Goal: Task Accomplishment & Management: Complete application form

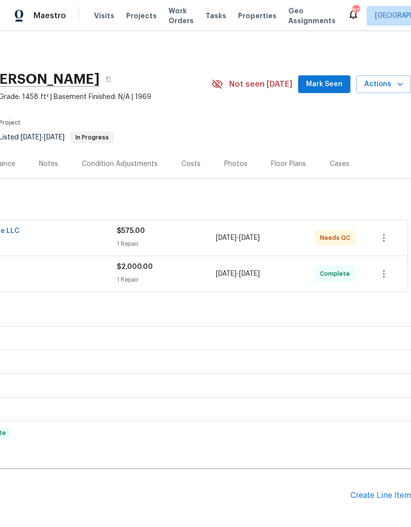
scroll to position [0, 146]
click at [388, 82] on span "Actions" at bounding box center [383, 84] width 39 height 12
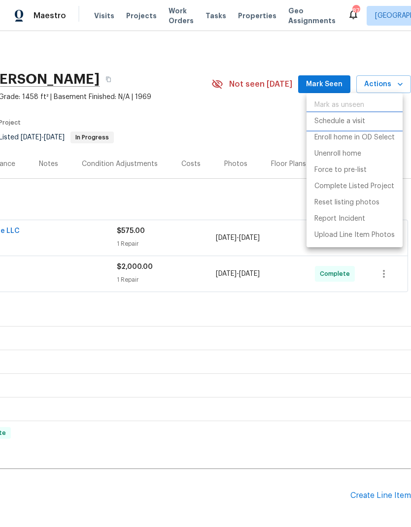
click at [356, 118] on p "Schedule a visit" at bounding box center [339, 121] width 51 height 10
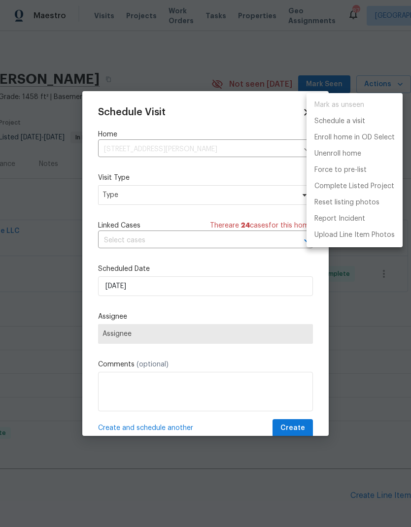
click at [214, 192] on div at bounding box center [205, 263] width 411 height 527
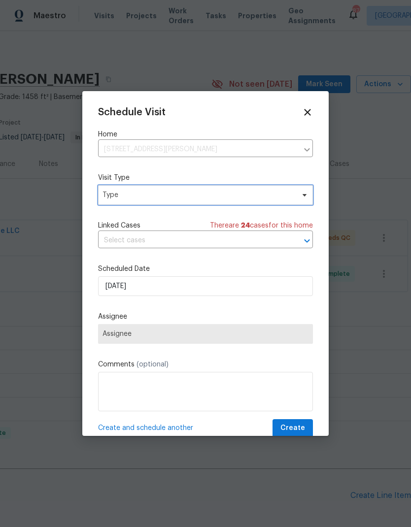
click at [244, 197] on span "Type" at bounding box center [198, 195] width 192 height 10
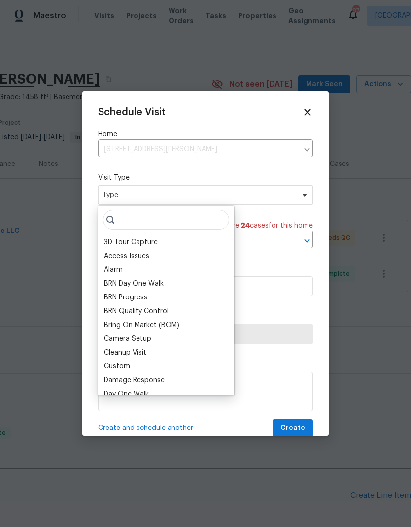
click at [164, 329] on div "Bring On Market (BOM)" at bounding box center [141, 325] width 75 height 10
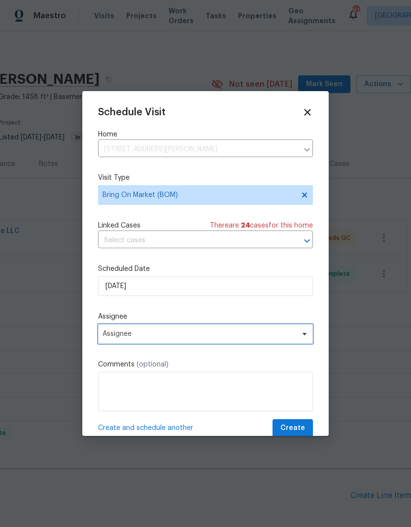
click at [257, 330] on span "Assignee" at bounding box center [205, 334] width 215 height 20
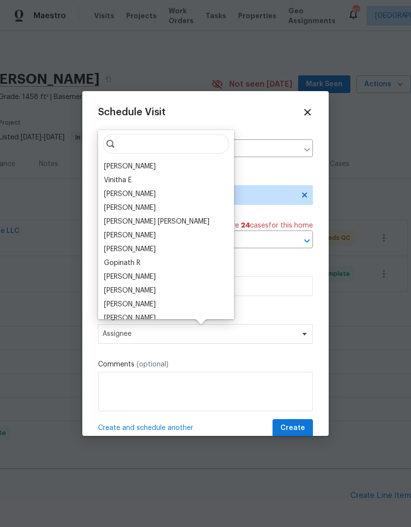
click at [142, 166] on div "[PERSON_NAME]" at bounding box center [130, 167] width 52 height 10
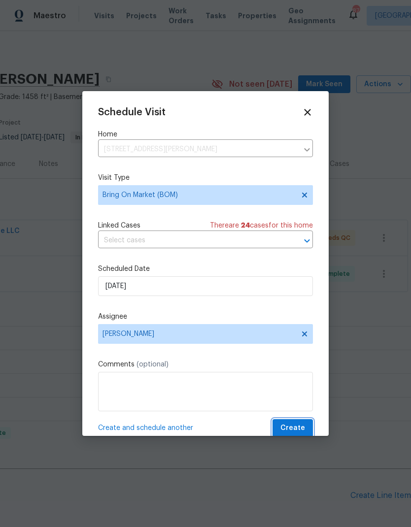
click at [293, 424] on button "Create" at bounding box center [292, 428] width 40 height 18
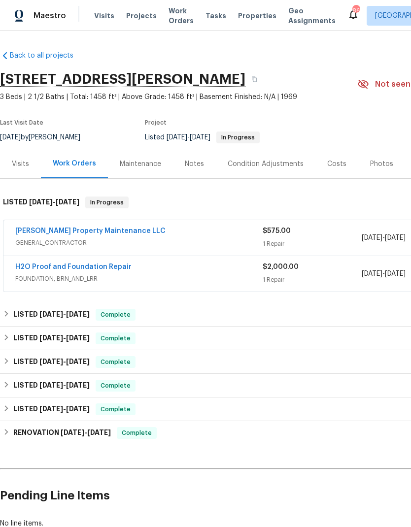
scroll to position [0, 0]
click at [82, 268] on link "H2O Proof and Foundation Repair" at bounding box center [73, 267] width 116 height 7
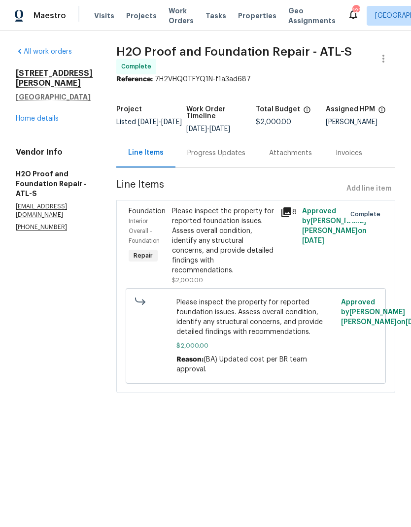
click at [190, 156] on div "Progress Updates" at bounding box center [216, 152] width 82 height 29
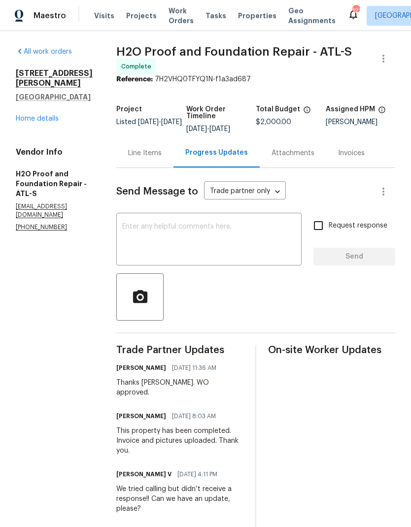
click at [33, 122] on link "Home details" at bounding box center [37, 118] width 43 height 7
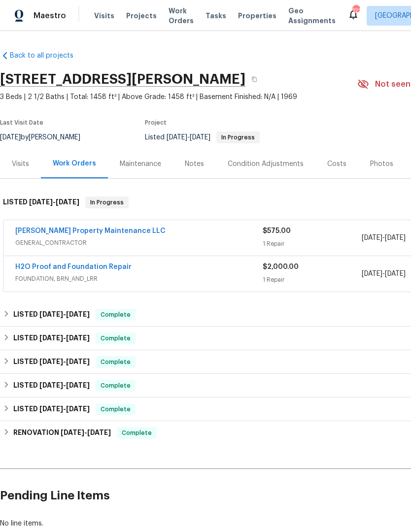
click at [71, 229] on link "[PERSON_NAME] Property Maintenance LLC" at bounding box center [90, 231] width 150 height 7
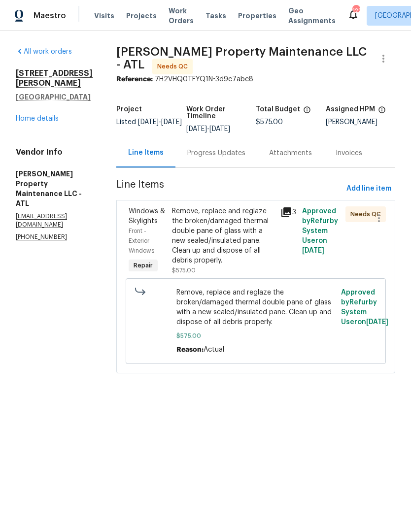
click at [229, 238] on div "Remove, replace and reglaze the broken/damaged thermal double pane of glass wit…" at bounding box center [223, 235] width 102 height 59
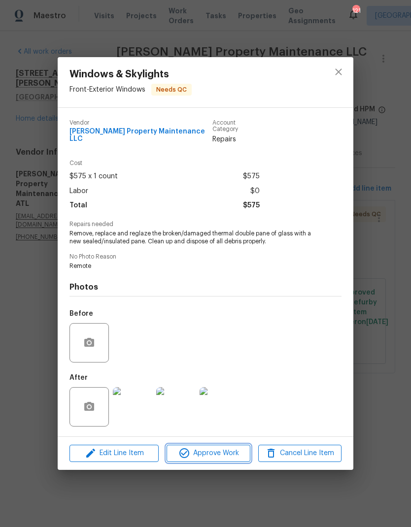
click at [218, 455] on span "Approve Work" at bounding box center [208, 453] width 77 height 12
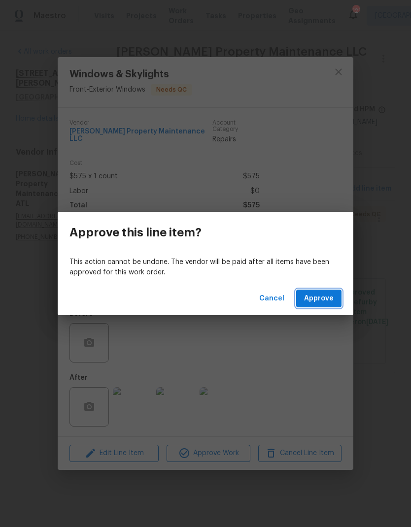
click at [321, 298] on span "Approve" at bounding box center [319, 299] width 30 height 12
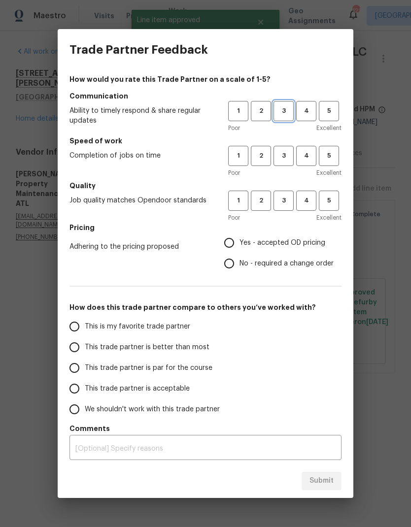
click at [279, 112] on span "3" at bounding box center [283, 110] width 18 height 11
click at [287, 163] on button "3" at bounding box center [283, 156] width 20 height 20
click at [281, 208] on button "3" at bounding box center [283, 201] width 20 height 20
click at [236, 242] on input "Yes - accepted OD pricing" at bounding box center [229, 243] width 21 height 21
radio input "true"
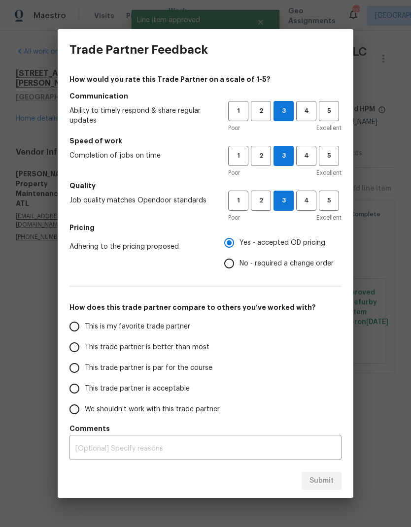
click at [151, 327] on span "This is my favorite trade partner" at bounding box center [137, 327] width 105 height 10
click at [85, 327] on input "This is my favorite trade partner" at bounding box center [74, 326] width 21 height 21
click at [329, 481] on span "Submit" at bounding box center [321, 481] width 24 height 12
radio input "true"
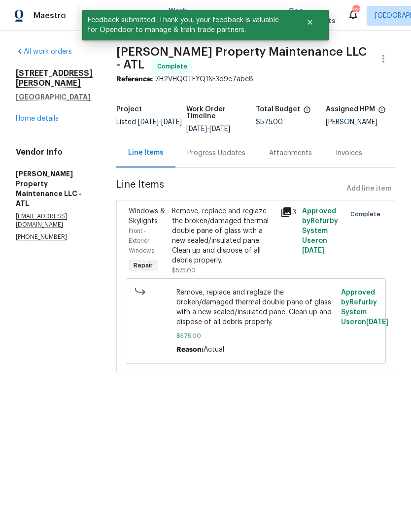
click at [43, 116] on link "Home details" at bounding box center [37, 118] width 43 height 7
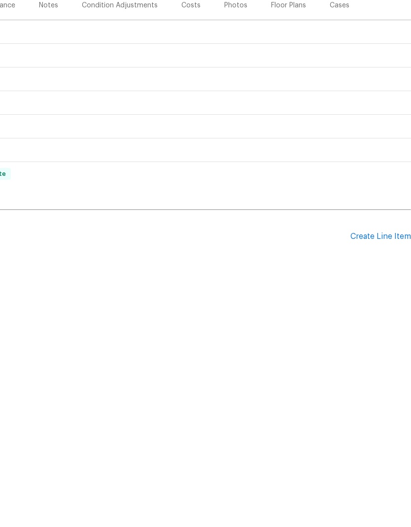
click at [379, 391] on div "Create Line Item" at bounding box center [380, 395] width 61 height 9
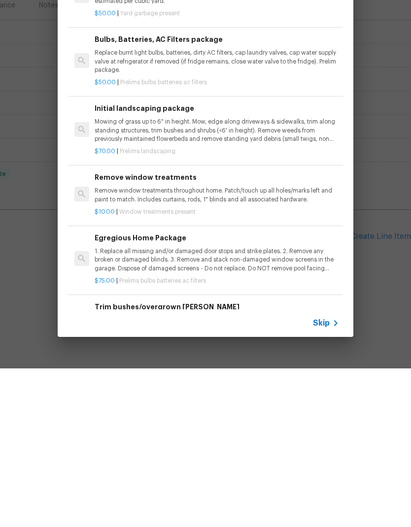
scroll to position [0, 146]
click at [377, 231] on div "Top Searches Interior Paint Exterior Paint Prelim Package Drywall Debris Carpet…" at bounding box center [205, 255] width 411 height 511
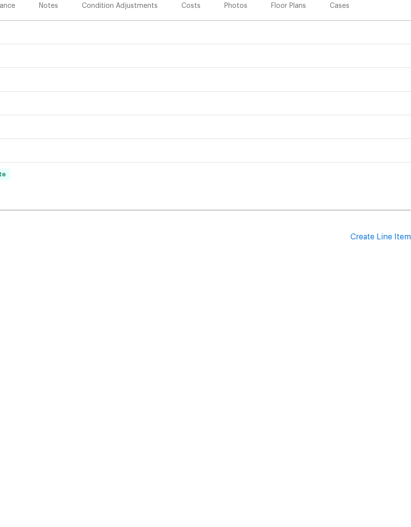
click at [388, 391] on div "Create Line Item" at bounding box center [380, 395] width 61 height 9
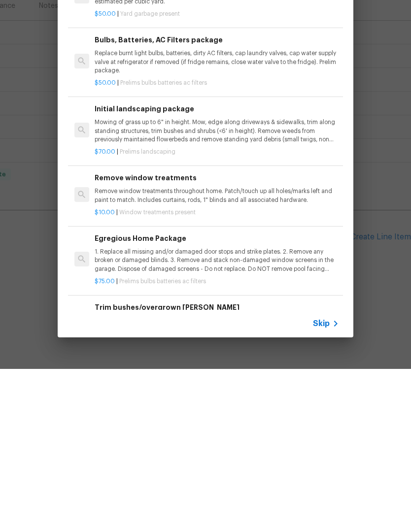
click at [324, 477] on span "Skip" at bounding box center [321, 482] width 17 height 10
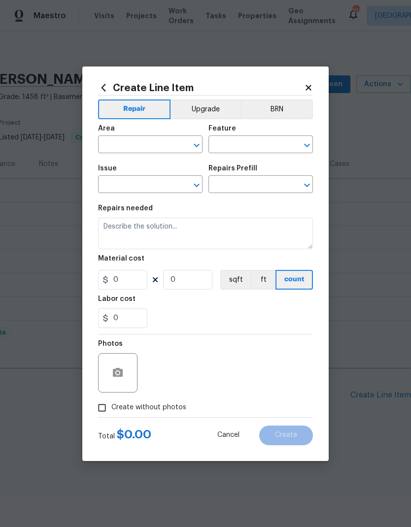
click at [153, 140] on input "text" at bounding box center [136, 145] width 77 height 15
click at [159, 182] on li "Main Living Room" at bounding box center [150, 183] width 104 height 16
type input "Main Living Room"
click at [240, 145] on input "text" at bounding box center [246, 145] width 77 height 15
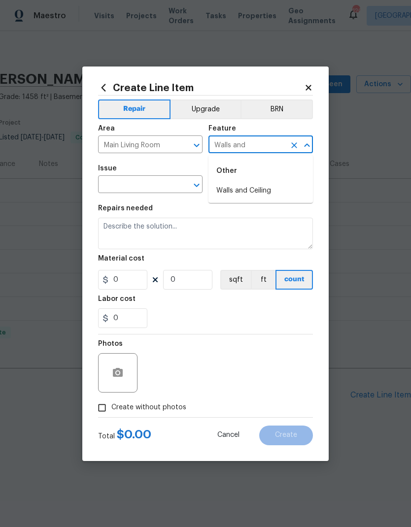
click at [220, 183] on li "Walls and Ceiling" at bounding box center [260, 191] width 104 height 16
type input "Walls and Ceiling"
click at [154, 182] on input "text" at bounding box center [136, 185] width 77 height 15
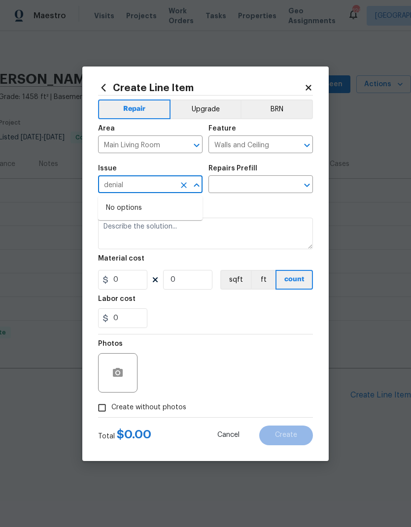
type input "denia"
click at [140, 231] on li "Drywall" at bounding box center [150, 232] width 104 height 16
type input "Drywall"
click at [230, 182] on input "text" at bounding box center [246, 185] width 77 height 15
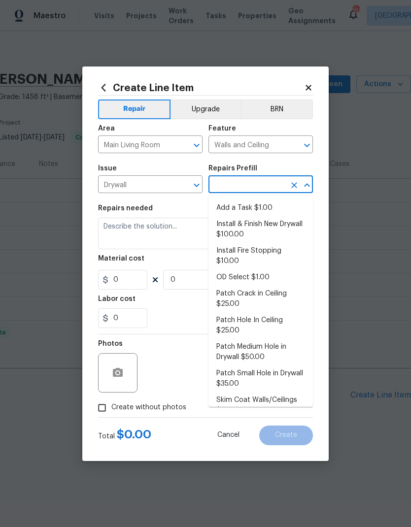
click at [256, 339] on li "Patch Medium Hole in Drywall $50.00" at bounding box center [260, 352] width 104 height 27
type input "Patch Medium Hole in Drywall $50.00"
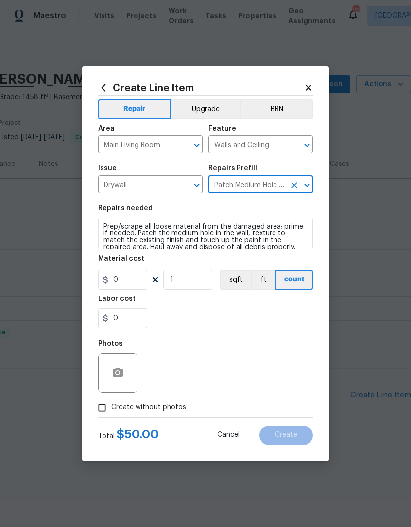
type textarea "Prep/scrape all loose material from the damaged area; prime if needed. Patch th…"
type input "1"
type input "Patch Medium Hole in Drywall $50.00"
type input "50"
click at [121, 374] on icon "button" at bounding box center [118, 372] width 10 height 9
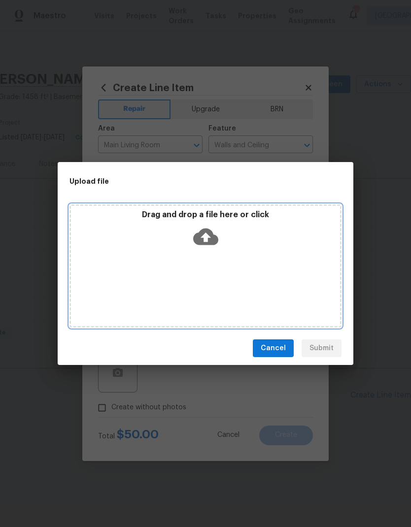
click at [280, 261] on div "Drag and drop a file here or click" at bounding box center [205, 265] width 272 height 123
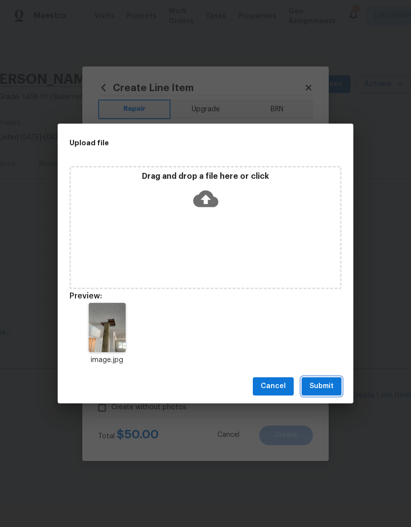
click at [326, 386] on span "Submit" at bounding box center [321, 386] width 24 height 12
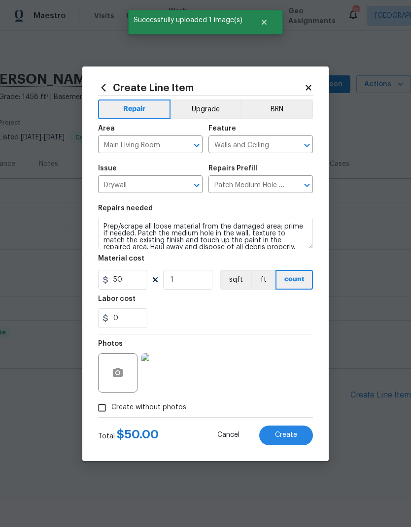
click at [289, 436] on span "Create" at bounding box center [286, 435] width 22 height 7
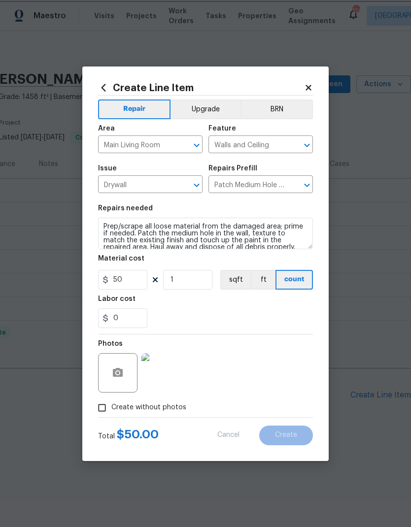
type input "0"
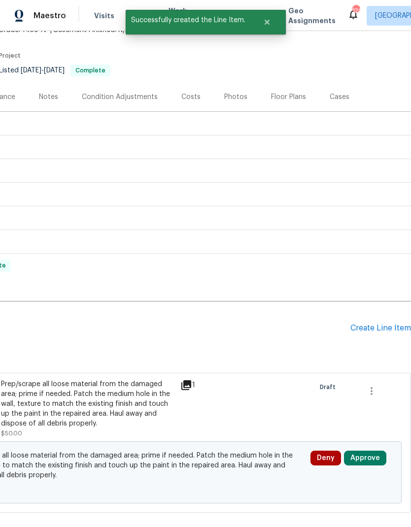
scroll to position [67, 146]
click at [380, 327] on div "Create Line Item" at bounding box center [380, 328] width 61 height 9
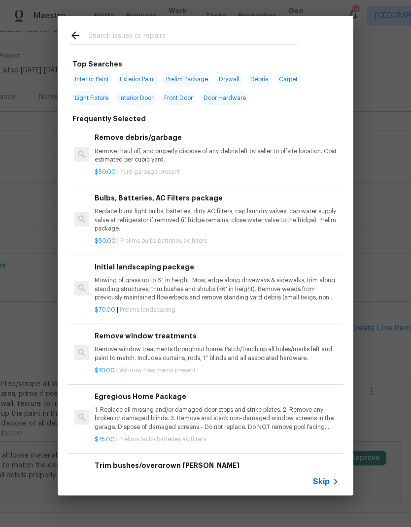
click at [163, 27] on div at bounding box center [183, 35] width 251 height 39
click at [168, 33] on input "text" at bounding box center [192, 37] width 209 height 15
click at [323, 477] on span "Skip" at bounding box center [321, 482] width 17 height 10
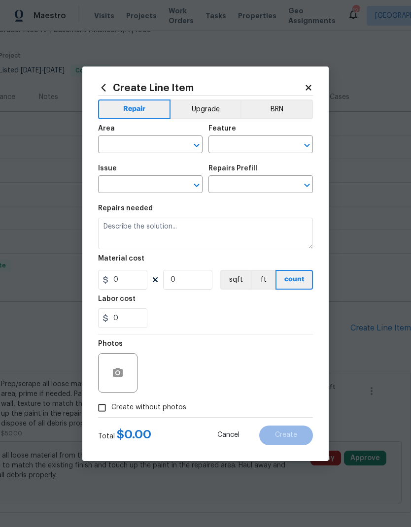
click at [152, 138] on input "text" at bounding box center [136, 145] width 77 height 15
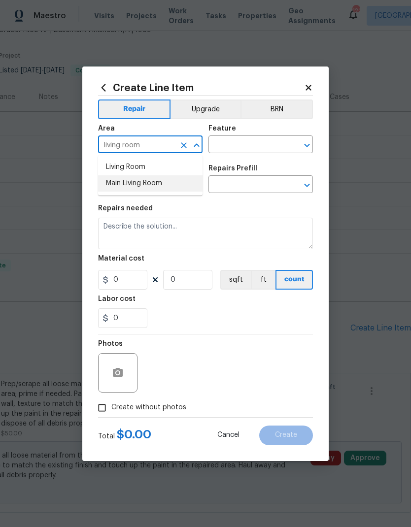
click at [158, 186] on li "Main Living Room" at bounding box center [150, 183] width 104 height 16
type input "Main Living Room"
click at [226, 144] on input "text" at bounding box center [246, 145] width 77 height 15
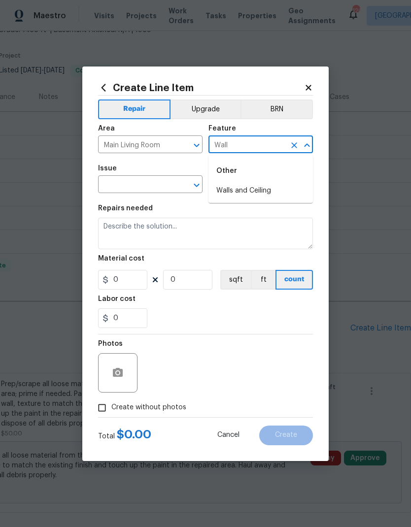
click at [251, 190] on li "Walls and Ceiling" at bounding box center [260, 191] width 104 height 16
type input "Walls and Ceiling"
click at [158, 181] on input "text" at bounding box center [136, 185] width 77 height 15
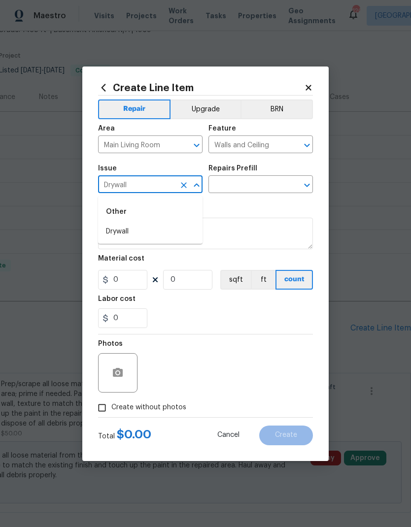
click at [140, 228] on li "Drywall" at bounding box center [150, 232] width 104 height 16
type input "Drywall"
click at [259, 184] on input "text" at bounding box center [246, 185] width 77 height 15
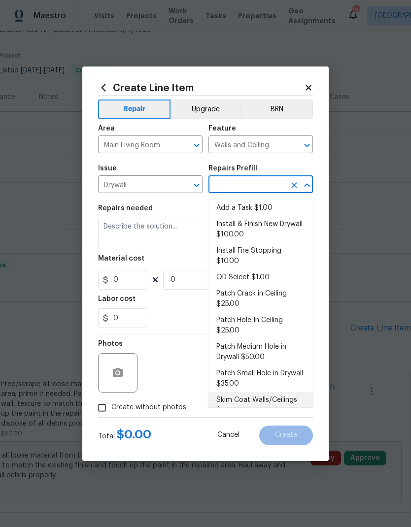
click at [273, 392] on li "Skim Coat Walls/Ceilings $1.00" at bounding box center [260, 405] width 104 height 27
type textarea "Prep/scrape all loose material from the damaged area; prime if needed. Skim coa…"
type input "1"
type input "Skim Coat Walls/Ceilings $1.00"
type input "1"
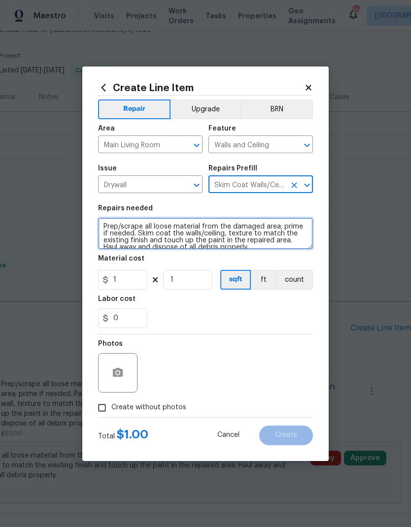
click at [254, 248] on textarea "Prep/scrape all loose material from the damaged area; prime if needed. Skim coa…" at bounding box center [205, 234] width 215 height 32
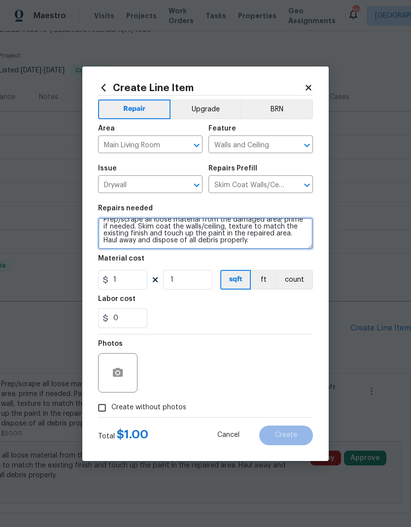
click at [241, 243] on textarea "Prep/scrape all loose material from the damaged area; prime if needed. Skim coa…" at bounding box center [205, 234] width 215 height 32
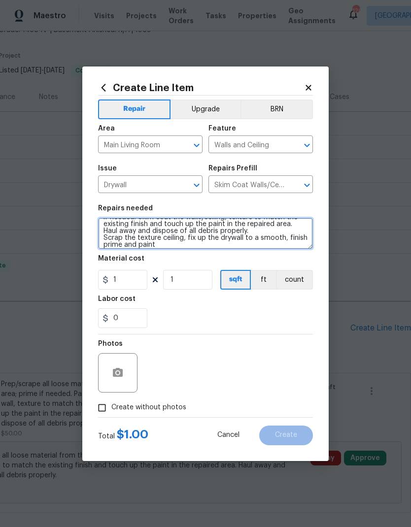
click at [119, 238] on textarea "Prep/scrape all loose material from the damaged area; prime if needed. Skim coa…" at bounding box center [205, 234] width 215 height 32
click at [153, 238] on textarea "Prep/scrape all loose material from the damaged area; prime if needed. Skim coa…" at bounding box center [205, 234] width 215 height 32
click at [303, 237] on textarea "Prep/scrape all loose material from the damaged area; prime if needed. Skim coa…" at bounding box center [205, 234] width 215 height 32
type textarea "Prep/scrape all loose material from the damaged area; prime if needed. Skim coa…"
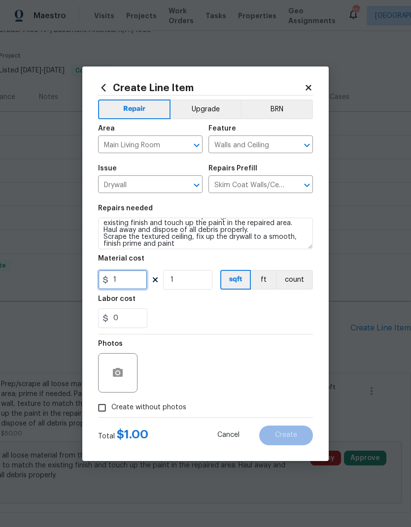
click at [134, 285] on input "1" at bounding box center [122, 280] width 49 height 20
type input "750"
click at [125, 373] on button "button" at bounding box center [118, 373] width 24 height 24
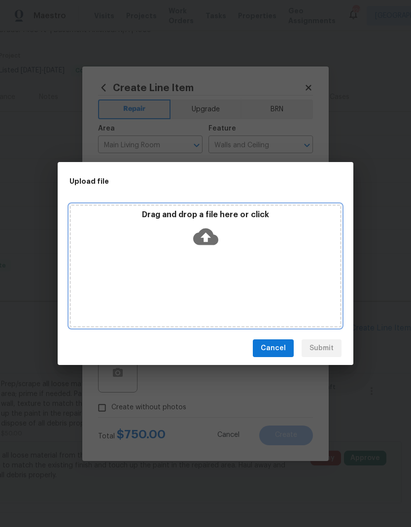
click at [230, 262] on div "Drag and drop a file here or click" at bounding box center [205, 265] width 272 height 123
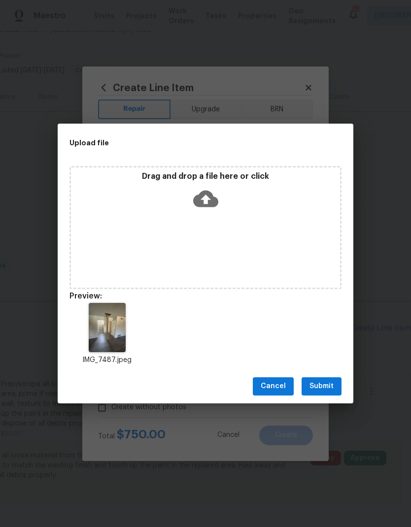
click at [322, 389] on span "Submit" at bounding box center [321, 386] width 24 height 12
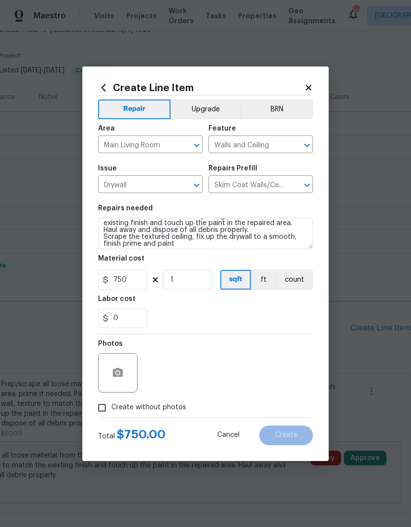
click at [170, 410] on span "Create without photos" at bounding box center [148, 408] width 75 height 10
click at [111, 410] on input "Create without photos" at bounding box center [102, 408] width 19 height 19
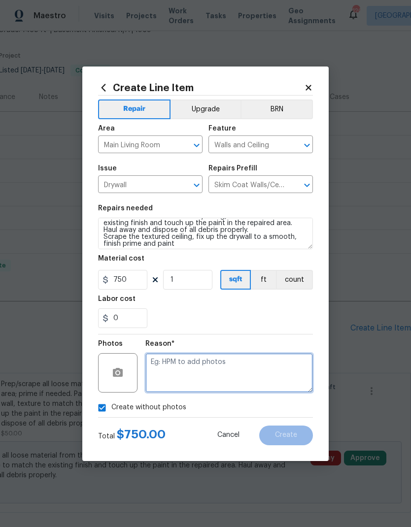
click at [253, 375] on textarea at bounding box center [229, 372] width 168 height 39
checkbox input "false"
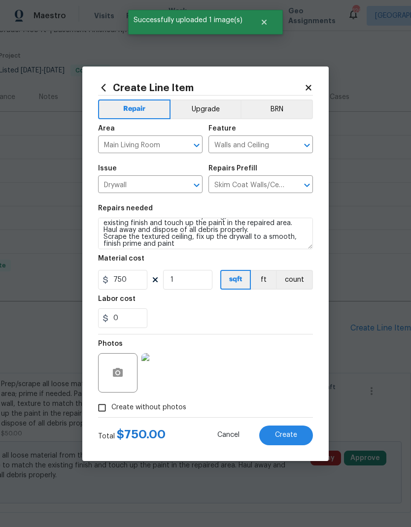
click at [281, 436] on span "Create" at bounding box center [286, 435] width 22 height 7
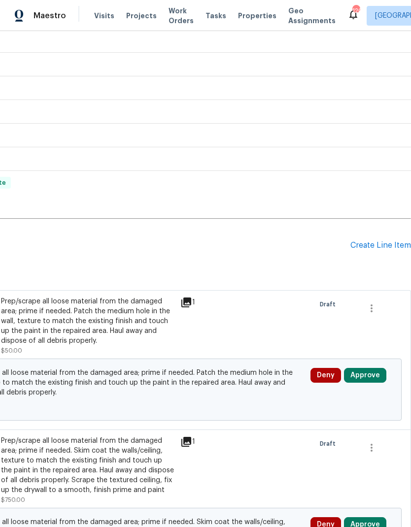
scroll to position [146, 146]
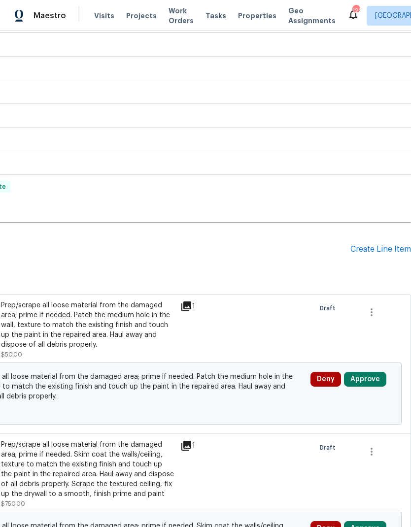
click at [371, 251] on div "Create Line Item" at bounding box center [380, 249] width 61 height 9
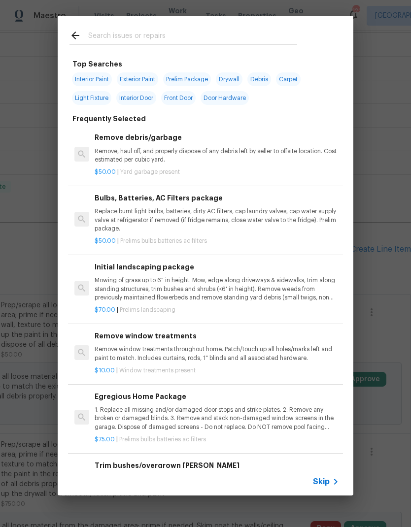
click at [322, 476] on div "Skip" at bounding box center [327, 482] width 29 height 12
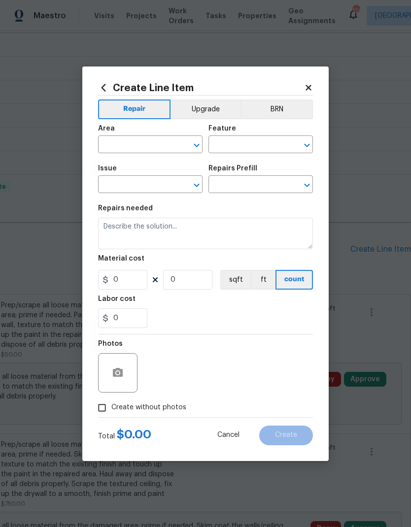
click at [163, 145] on input "text" at bounding box center [136, 145] width 77 height 15
click at [158, 179] on li "Main Living Room" at bounding box center [150, 183] width 104 height 16
type input "Main Living Room"
click at [231, 141] on input "text" at bounding box center [246, 145] width 77 height 15
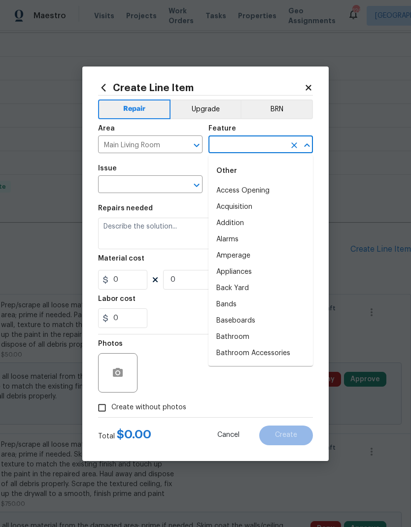
click at [231, 141] on input "text" at bounding box center [246, 145] width 77 height 15
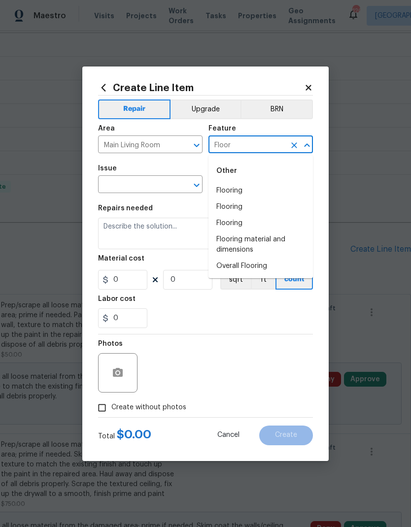
click at [235, 185] on li "Flooring" at bounding box center [260, 191] width 104 height 16
type input "Flooring"
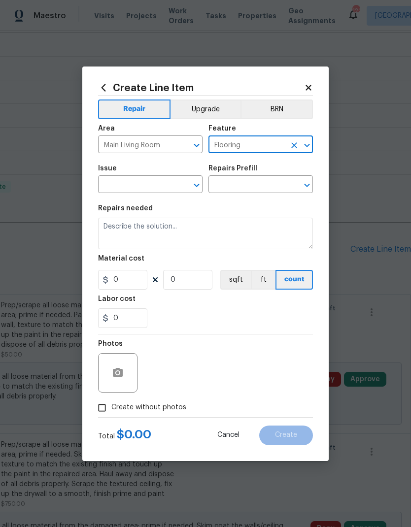
click at [154, 185] on input "text" at bounding box center [136, 185] width 77 height 15
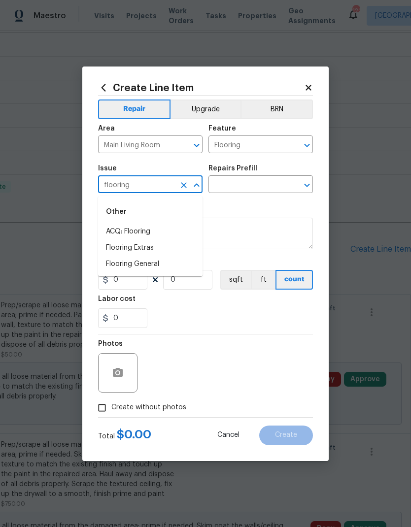
click at [144, 245] on li "Flooring Extras" at bounding box center [150, 248] width 104 height 16
type input "Flooring Extras"
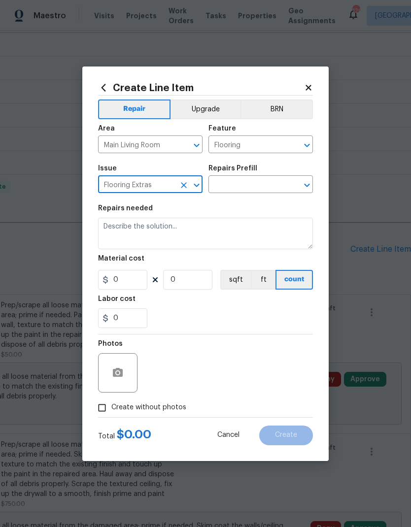
click at [254, 186] on input "text" at bounding box center [246, 185] width 77 height 15
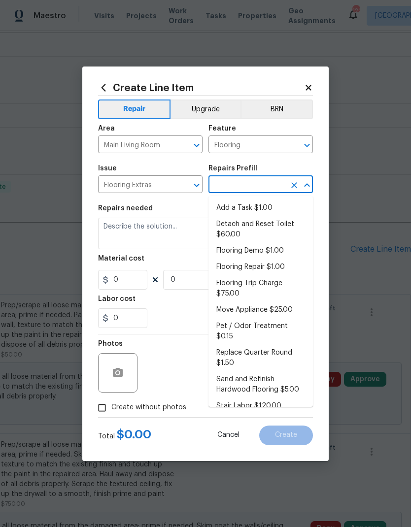
click at [267, 267] on li "Flooring Repair $1.00" at bounding box center [260, 267] width 104 height 16
type input "Flooring Repair $1.00"
type input "Overall Flooring"
type textarea "(Please use this pre-fill to detail your Flooring repairs)"
type input "1"
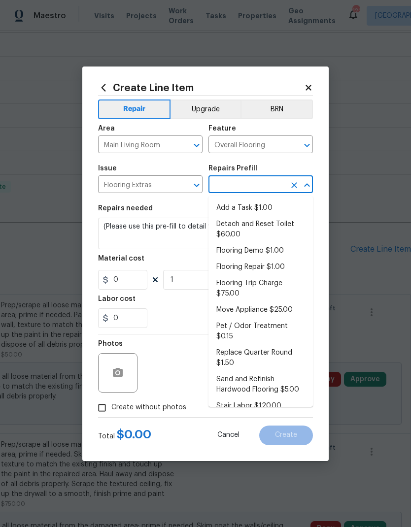
type input "Flooring Repair $1.00"
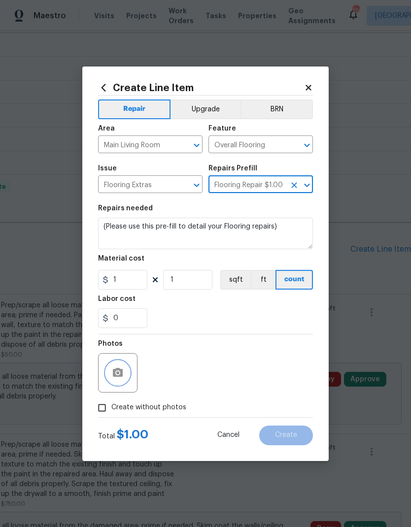
click at [123, 372] on icon "button" at bounding box center [118, 372] width 10 height 9
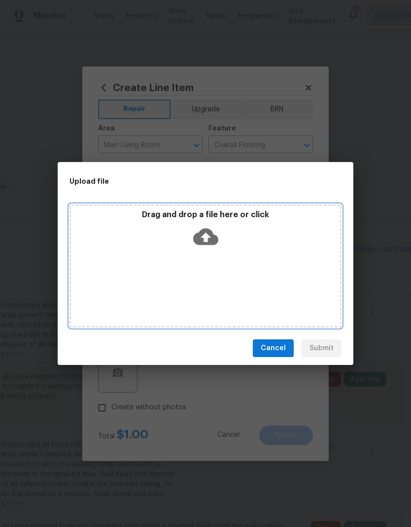
click at [237, 278] on div "Drag and drop a file here or click" at bounding box center [205, 265] width 272 height 123
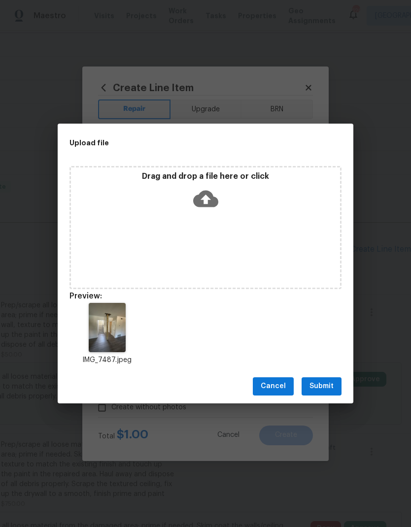
click at [327, 389] on span "Submit" at bounding box center [321, 386] width 24 height 12
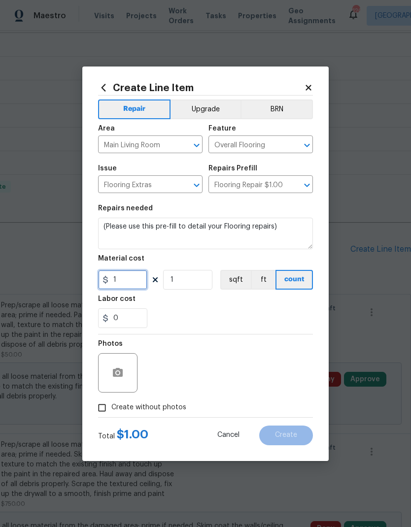
click at [130, 282] on input "1" at bounding box center [122, 280] width 49 height 20
type input "35"
click at [281, 235] on textarea "(Please use this pre-fill to detail your Flooring repairs)" at bounding box center [205, 234] width 215 height 32
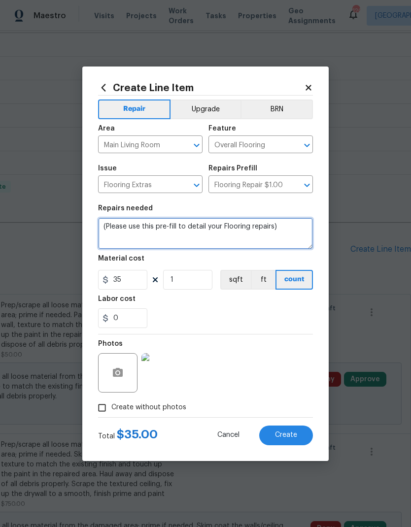
click at [109, 221] on textarea "(Please use this pre-fill to detail your Flooring repairs)" at bounding box center [205, 234] width 215 height 32
click at [109, 220] on textarea "(Please use this pre-fill to detail your Flooring repairs)" at bounding box center [205, 234] width 215 height 32
type textarea "Please feel with color match substrate the holes in the floor after the post wa…"
click at [289, 435] on span "Create" at bounding box center [286, 435] width 22 height 7
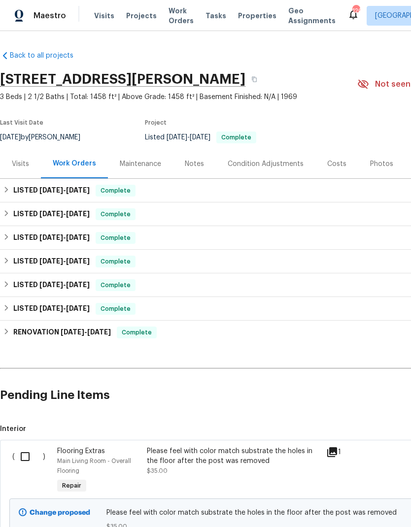
scroll to position [0, 0]
